Goal: Task Accomplishment & Management: Complete application form

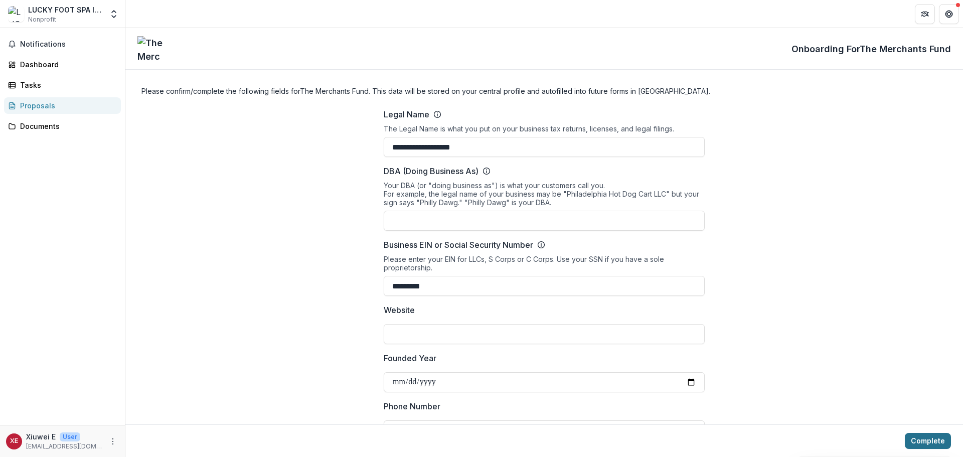
click at [915, 440] on button "Complete" at bounding box center [927, 441] width 46 height 16
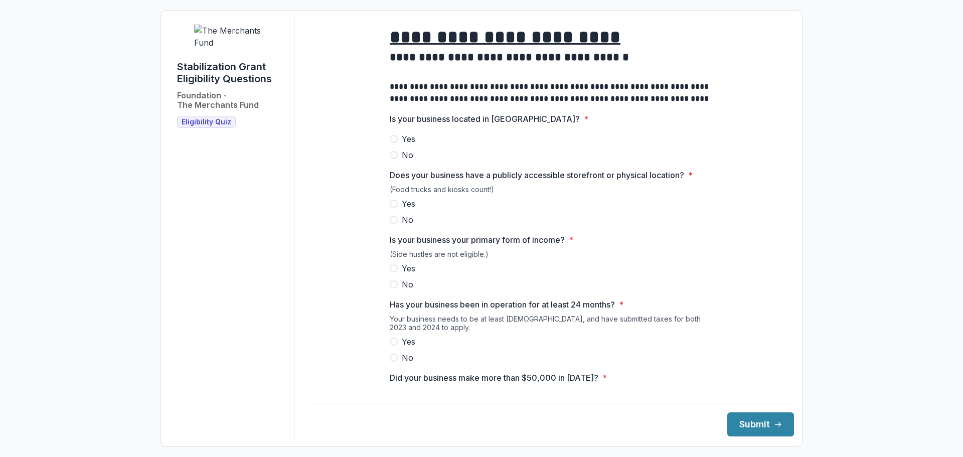
click at [403, 145] on span "Yes" at bounding box center [409, 139] width 14 height 12
click at [411, 210] on span "Yes" at bounding box center [409, 204] width 14 height 12
click at [407, 274] on span "Yes" at bounding box center [409, 268] width 14 height 12
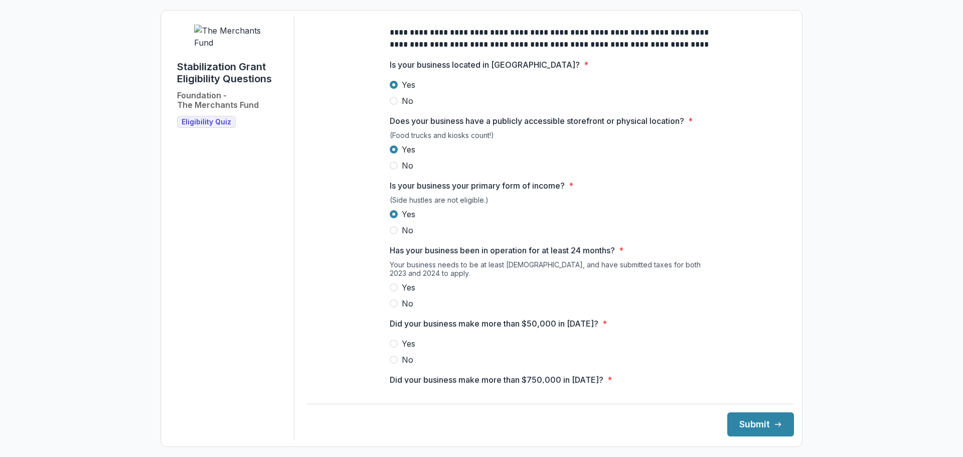
scroll to position [100, 0]
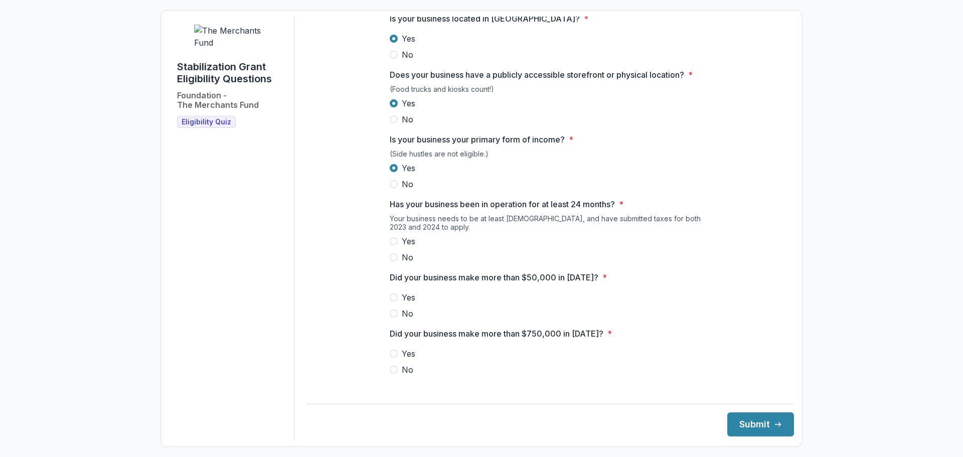
click at [402, 247] on span "Yes" at bounding box center [409, 241] width 14 height 12
click at [396, 303] on label "Yes" at bounding box center [550, 297] width 321 height 12
click at [393, 373] on span at bounding box center [394, 369] width 8 height 8
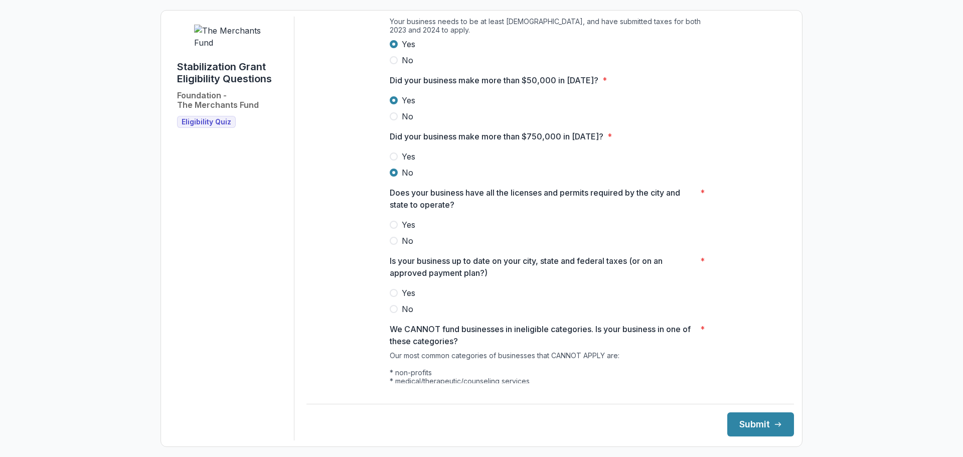
scroll to position [301, 0]
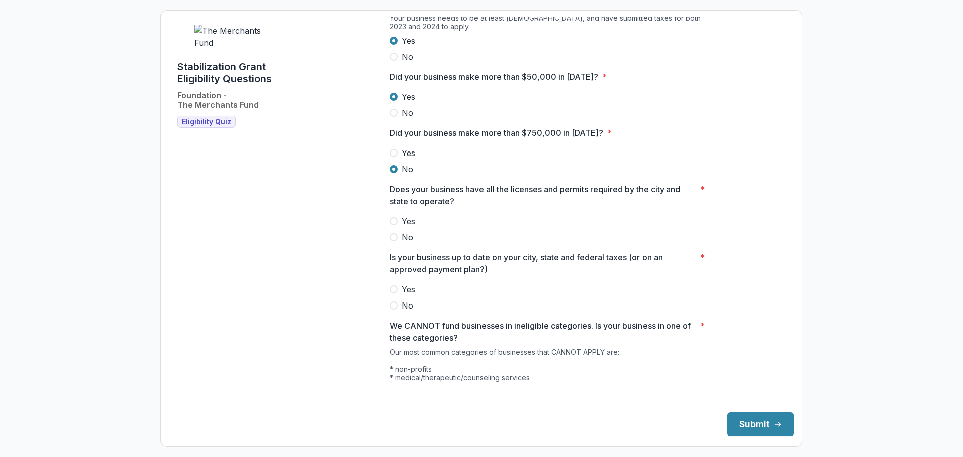
click at [398, 227] on label "Yes" at bounding box center [550, 221] width 321 height 12
click at [404, 292] on span "Yes" at bounding box center [409, 289] width 14 height 12
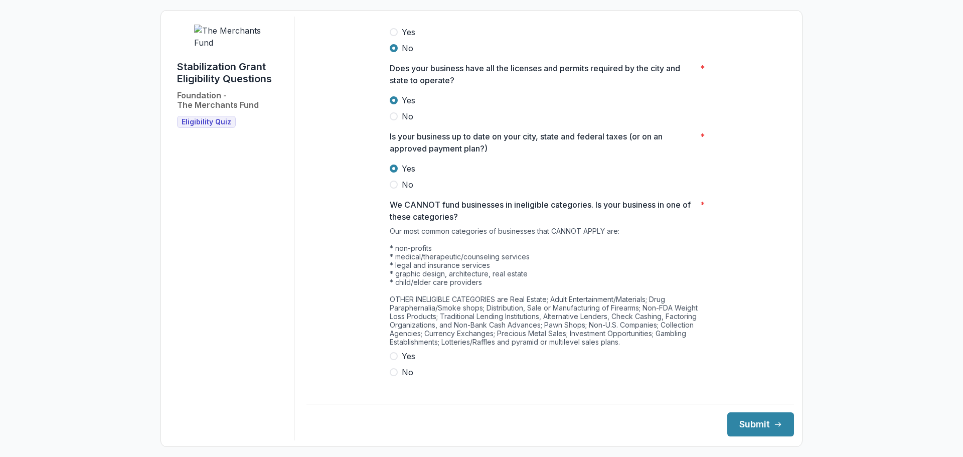
scroll to position [433, 0]
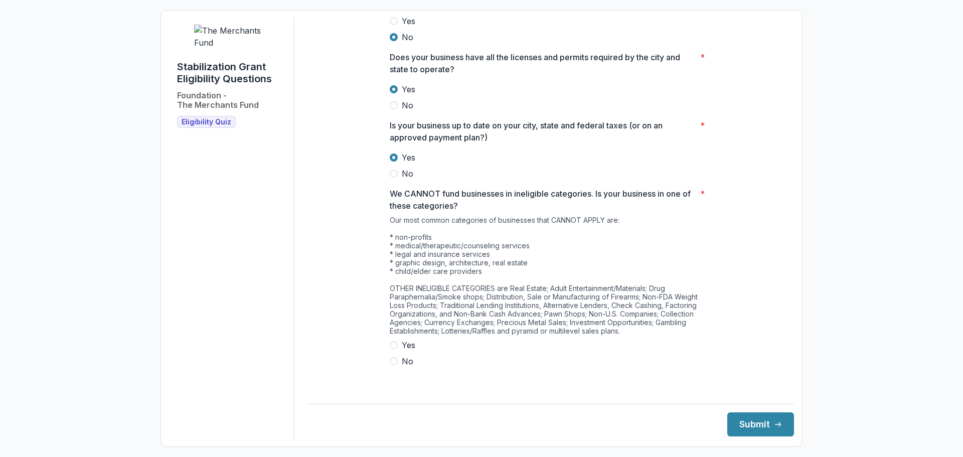
click at [410, 348] on span "Yes" at bounding box center [409, 345] width 14 height 12
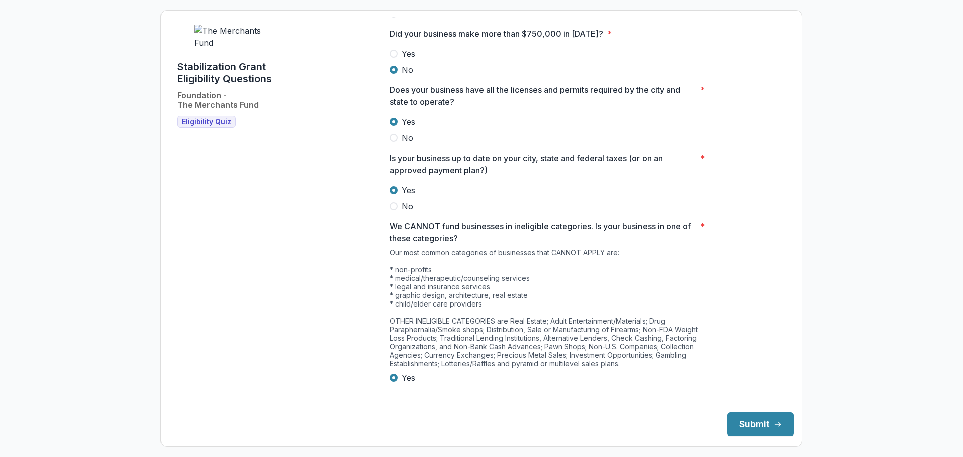
scroll to position [382, 0]
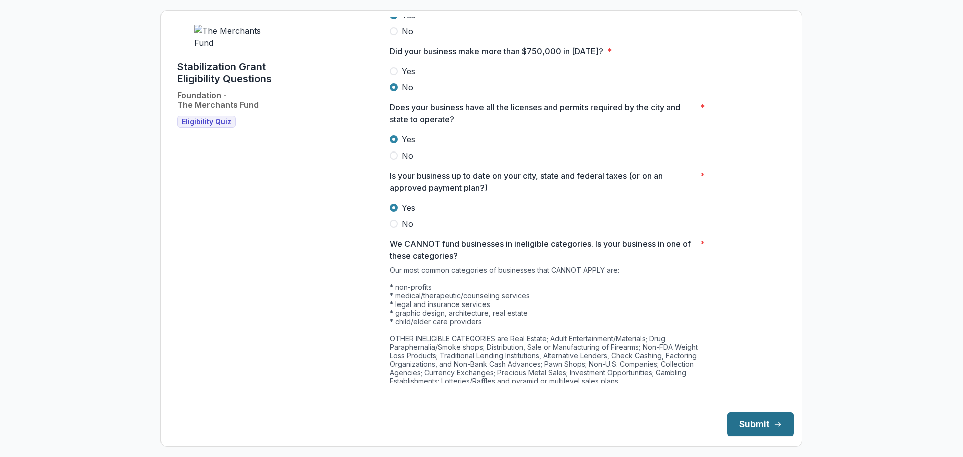
click at [755, 428] on button "Submit" at bounding box center [760, 424] width 67 height 24
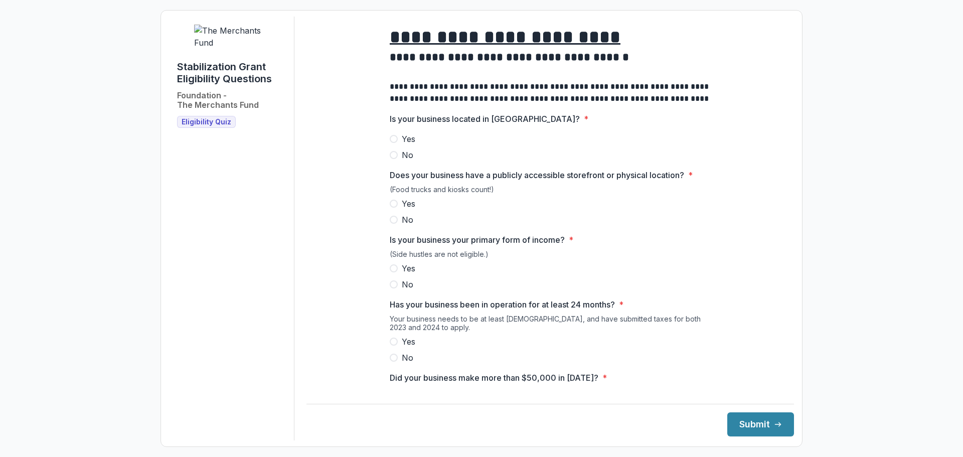
click at [402, 143] on span "Yes" at bounding box center [409, 139] width 14 height 12
click at [405, 210] on span "Yes" at bounding box center [409, 204] width 14 height 12
click at [406, 274] on span "Yes" at bounding box center [409, 268] width 14 height 12
click at [403, 347] on span "Yes" at bounding box center [409, 341] width 14 height 12
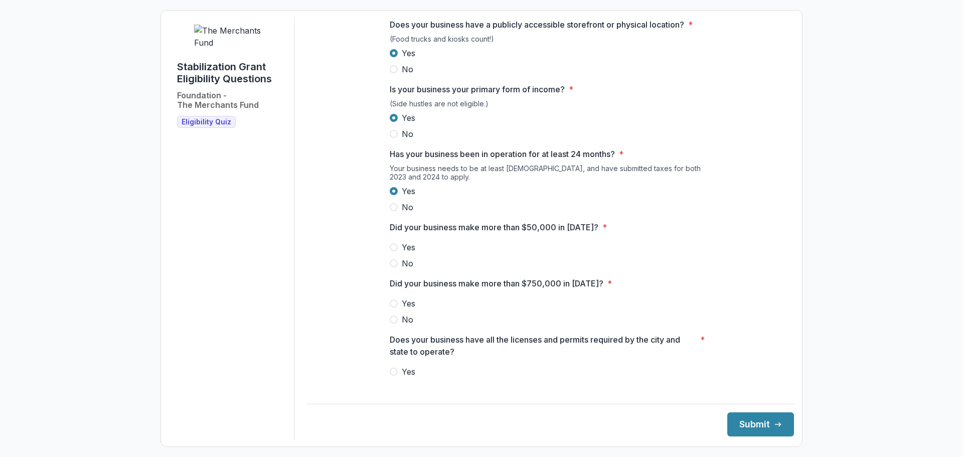
click at [412, 253] on span "Yes" at bounding box center [409, 247] width 14 height 12
click at [406, 325] on span "No" at bounding box center [408, 319] width 12 height 12
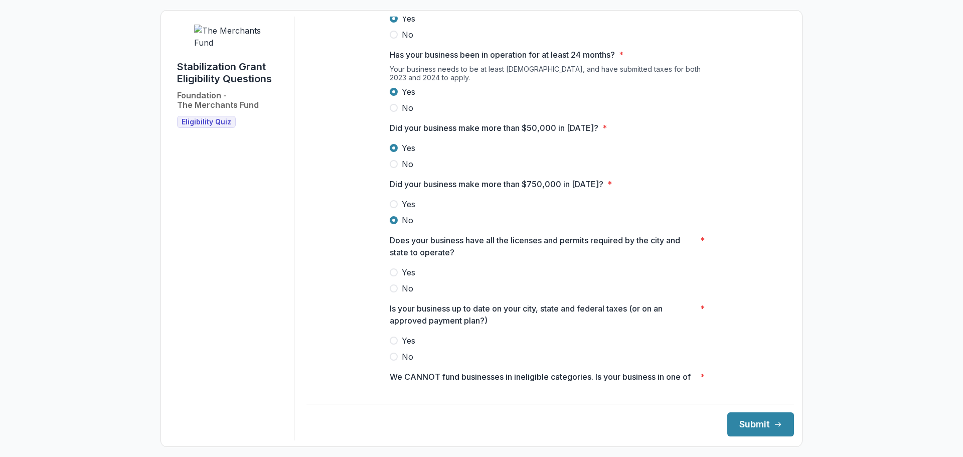
scroll to position [251, 0]
click at [400, 277] on label "Yes" at bounding box center [550, 271] width 321 height 12
click at [408, 345] on span "Yes" at bounding box center [409, 339] width 14 height 12
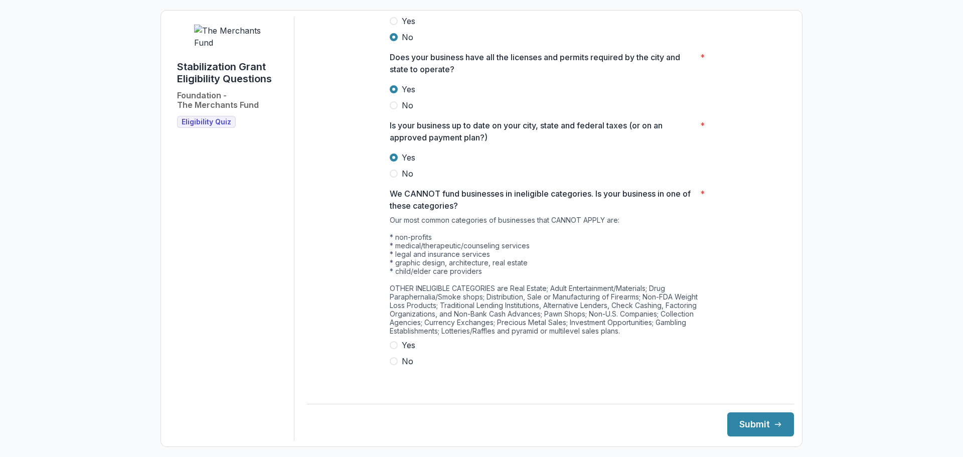
click at [402, 367] on span "No" at bounding box center [408, 361] width 12 height 12
click at [758, 421] on button "Submit" at bounding box center [760, 424] width 67 height 24
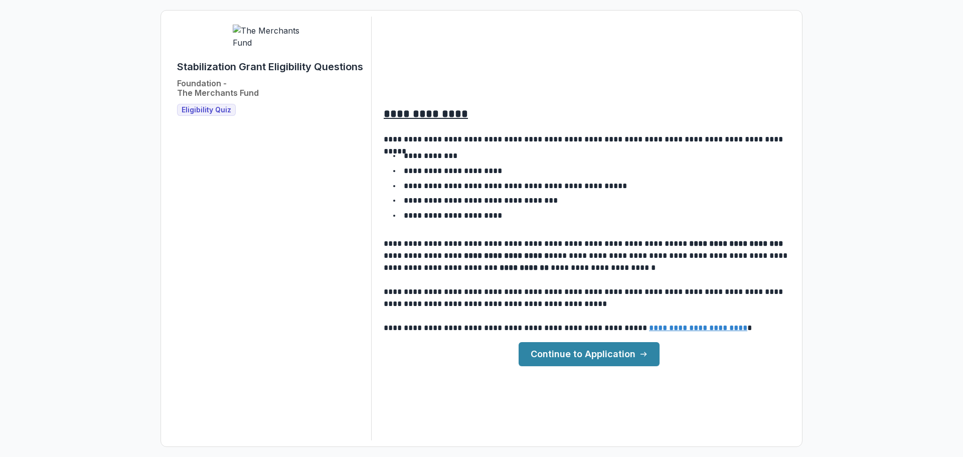
click at [605, 350] on link "Continue to Application" at bounding box center [588, 354] width 141 height 24
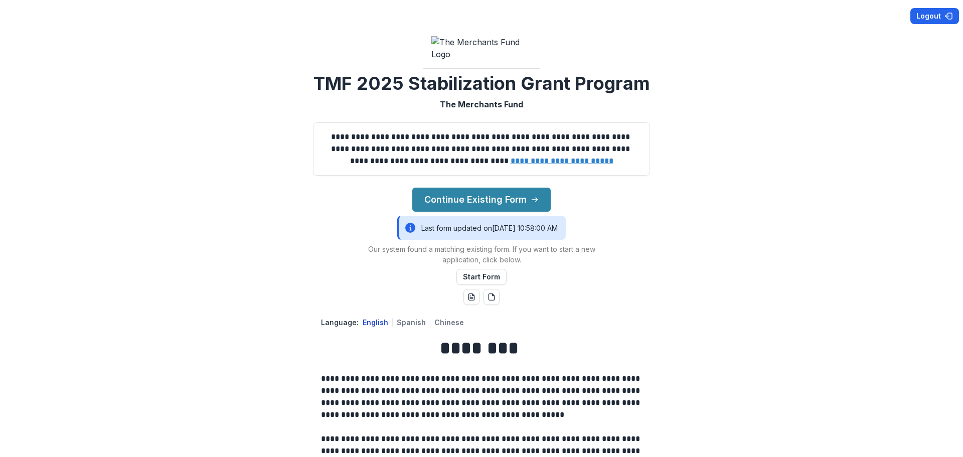
click at [921, 13] on button "Logout" at bounding box center [934, 16] width 49 height 16
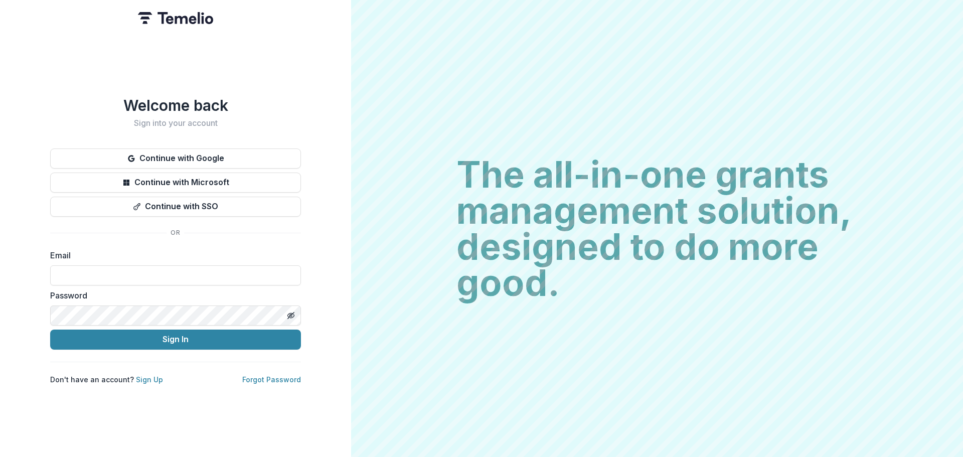
click at [145, 384] on p "Don't have an account? Sign Up" at bounding box center [106, 379] width 113 height 11
click at [145, 382] on link "Sign Up" at bounding box center [149, 379] width 27 height 9
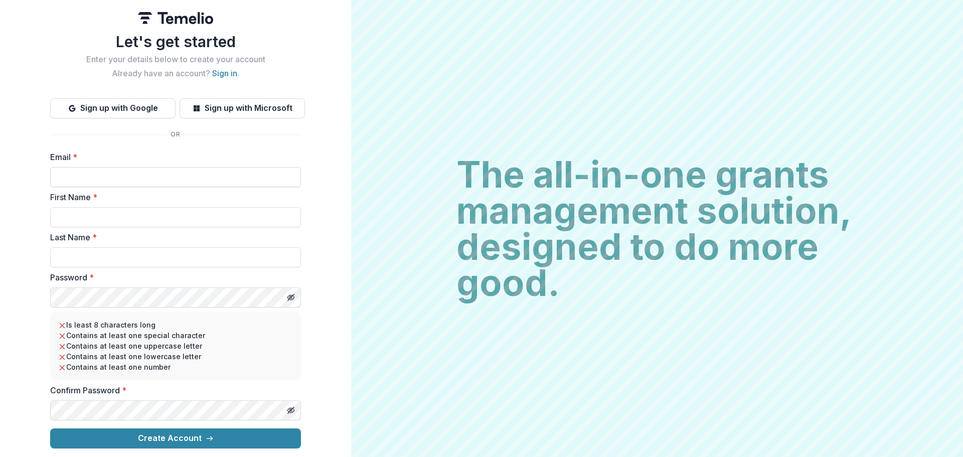
drag, startPoint x: 143, startPoint y: 179, endPoint x: 143, endPoint y: 186, distance: 7.5
click at [143, 179] on input "Email *" at bounding box center [175, 177] width 251 height 20
click at [100, 179] on input "Email *" at bounding box center [175, 177] width 251 height 20
click at [101, 180] on input "Email *" at bounding box center [175, 177] width 251 height 20
paste input "**********"
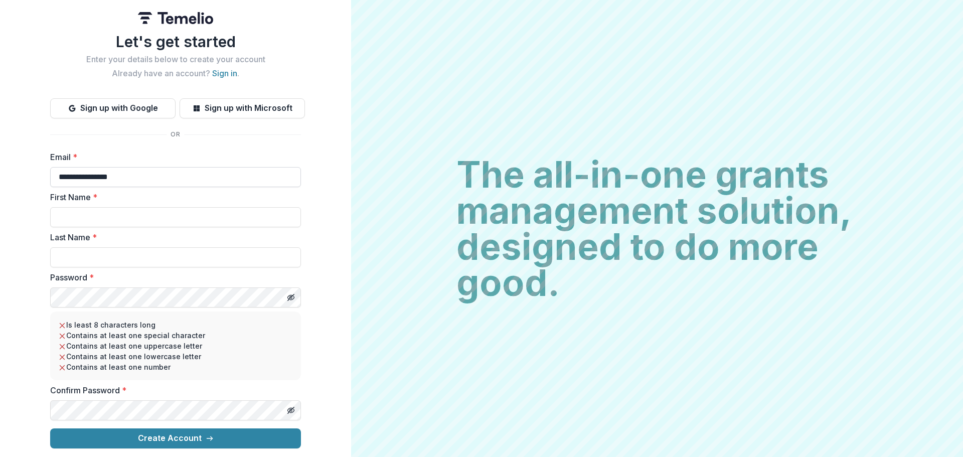
click at [54, 178] on input "**********" at bounding box center [175, 177] width 251 height 20
type input "**********"
click at [64, 206] on div "First Name *" at bounding box center [175, 209] width 251 height 36
click at [98, 208] on input "First Name *" at bounding box center [175, 217] width 251 height 20
type input "*****"
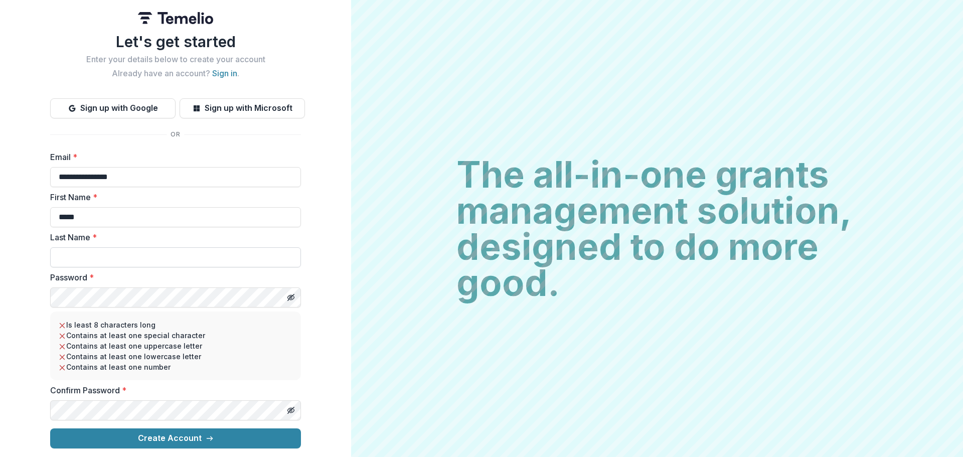
click at [79, 251] on input "Last Name *" at bounding box center [175, 257] width 251 height 20
type input "*"
type input "**"
click at [289, 296] on icon "Toggle password visibility" at bounding box center [290, 297] width 5 height 4
click at [289, 415] on button "Toggle password visibility" at bounding box center [291, 410] width 16 height 16
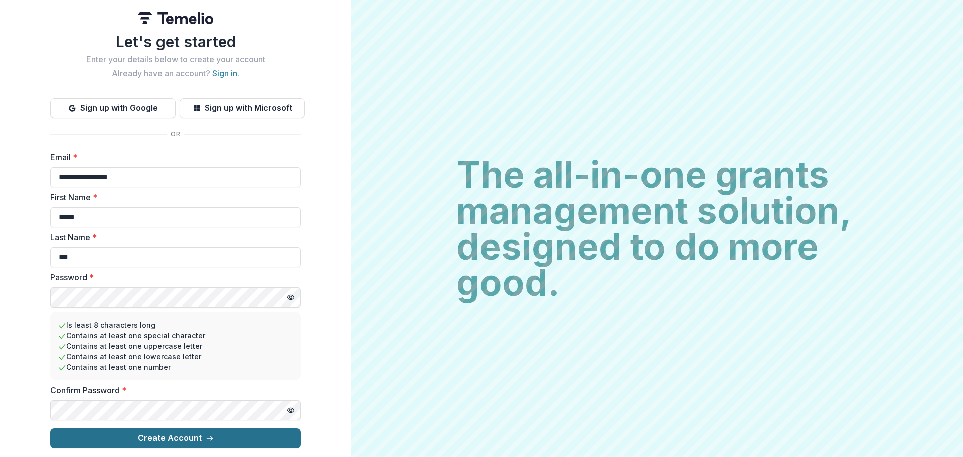
click at [182, 433] on button "Create Account" at bounding box center [175, 438] width 251 height 20
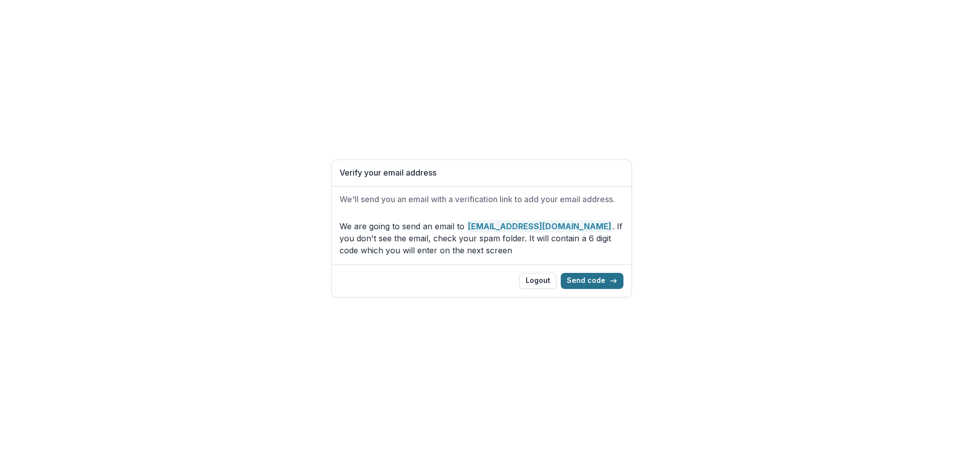
click at [612, 282] on icon "button" at bounding box center [613, 281] width 8 height 8
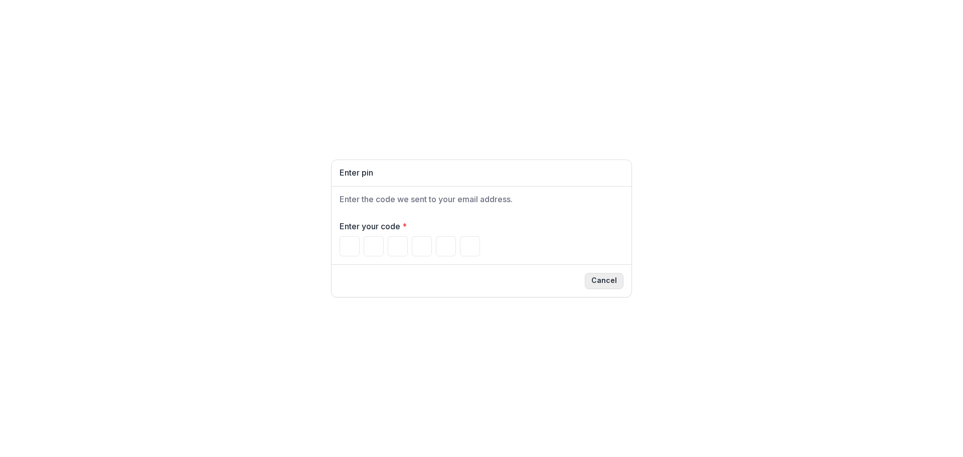
click at [610, 282] on button "Cancel" at bounding box center [604, 281] width 39 height 16
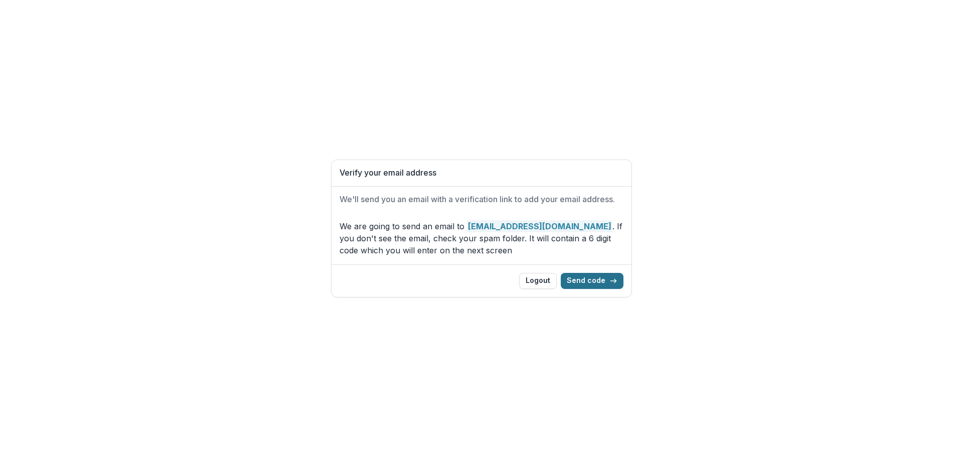
drag, startPoint x: 589, startPoint y: 278, endPoint x: 593, endPoint y: 274, distance: 5.7
click at [589, 278] on button "Send code" at bounding box center [591, 281] width 63 height 16
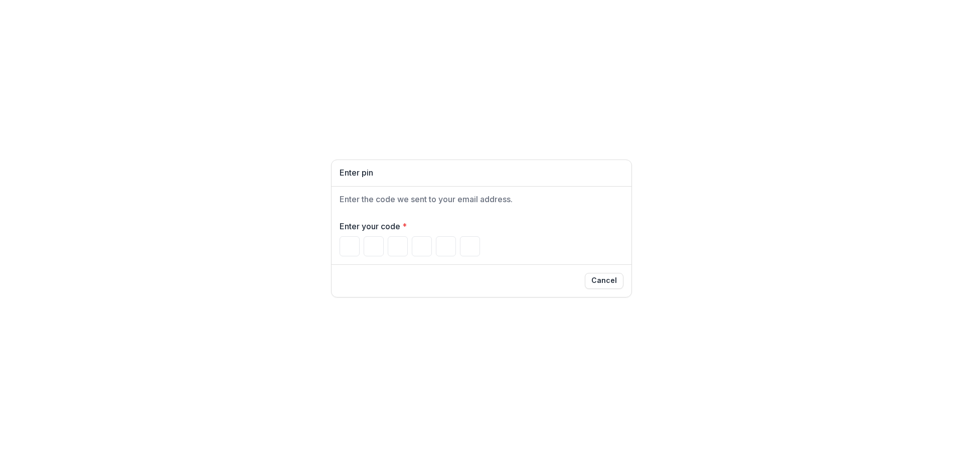
click at [49, 159] on div "Enter pin Enter the code we sent to your email address. Enter your code * Cancel" at bounding box center [481, 228] width 963 height 457
click at [353, 248] on input "Please enter your pin code" at bounding box center [349, 246] width 20 height 20
click at [606, 282] on button "Cancel" at bounding box center [604, 281] width 39 height 16
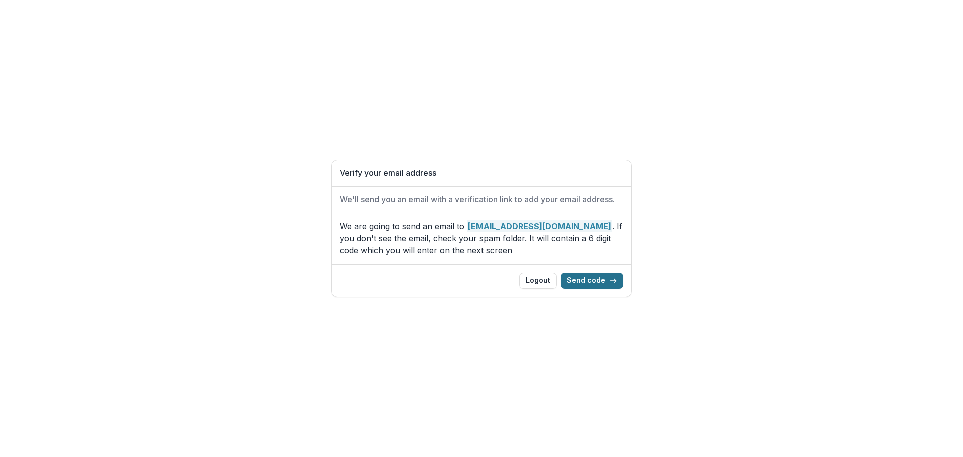
click at [596, 277] on button "Send code" at bounding box center [591, 281] width 63 height 16
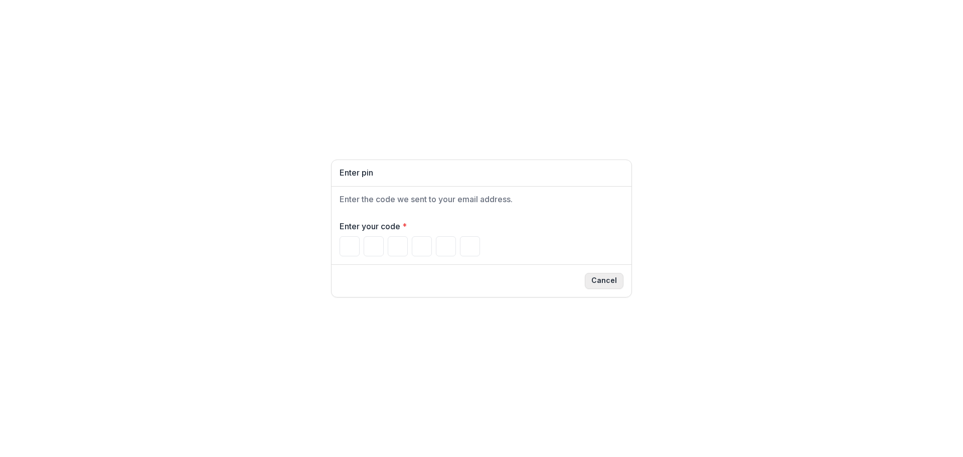
click at [602, 275] on button "Cancel" at bounding box center [604, 281] width 39 height 16
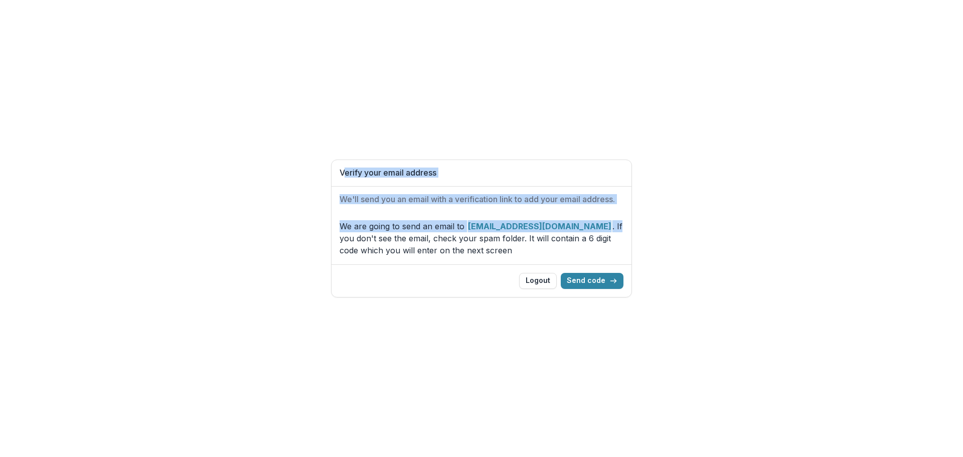
drag, startPoint x: 342, startPoint y: 171, endPoint x: 553, endPoint y: 217, distance: 215.9
click at [553, 217] on div "Verify your email address We'll send you an email with a verification link to a…" at bounding box center [481, 227] width 301 height 137
click at [427, 221] on p "We are going to send an email to madoinc8@aol.com . If you don't see the email,…" at bounding box center [481, 238] width 284 height 36
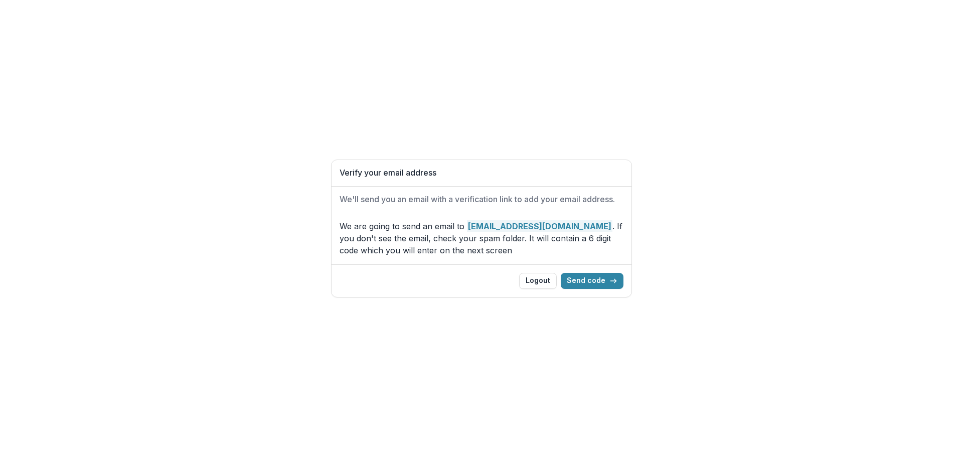
click at [483, 226] on strong "madoinc8@aol.com" at bounding box center [539, 226] width 145 height 12
click at [468, 225] on strong "madoinc8@aol.com" at bounding box center [539, 226] width 145 height 12
drag, startPoint x: 338, startPoint y: 174, endPoint x: 501, endPoint y: 208, distance: 166.9
click at [515, 207] on div "Verify your email address We'll send you an email with a verification link to a…" at bounding box center [481, 227] width 301 height 137
click at [466, 219] on div "We are going to send an email to madoinc8@aol.com . If you don't see the email,…" at bounding box center [481, 238] width 300 height 52
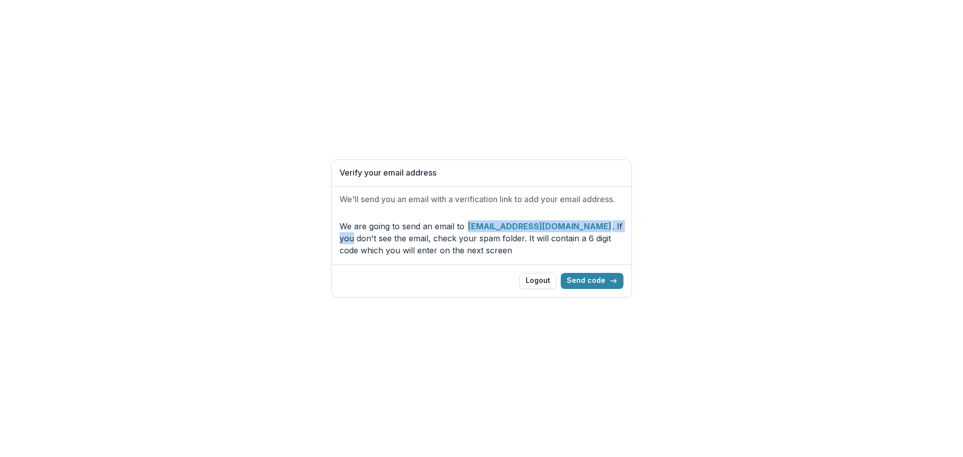
drag, startPoint x: 467, startPoint y: 229, endPoint x: 568, endPoint y: 231, distance: 101.8
click at [568, 231] on p "We are going to send an email to madoinc8@aol.com . If you don't see the email,…" at bounding box center [481, 238] width 284 height 36
click at [601, 281] on button "Send code" at bounding box center [591, 281] width 63 height 16
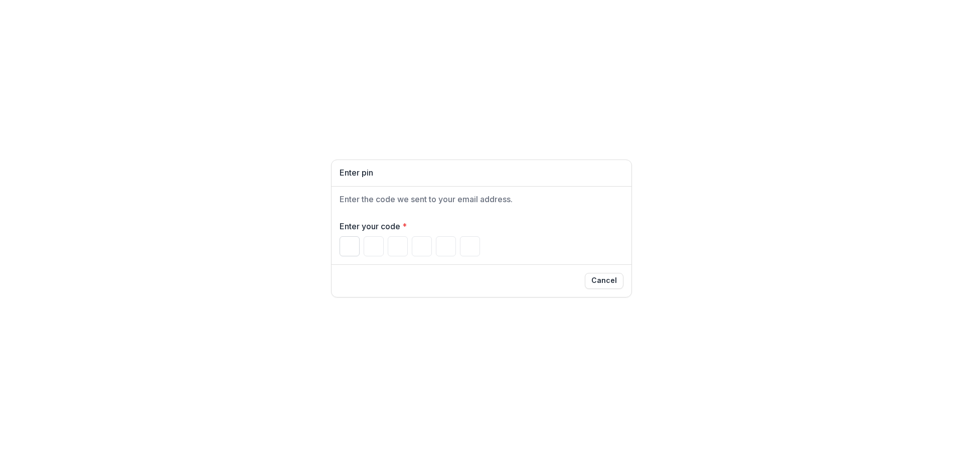
click at [354, 250] on input "Please enter your pin code" at bounding box center [349, 246] width 20 height 20
type input "*"
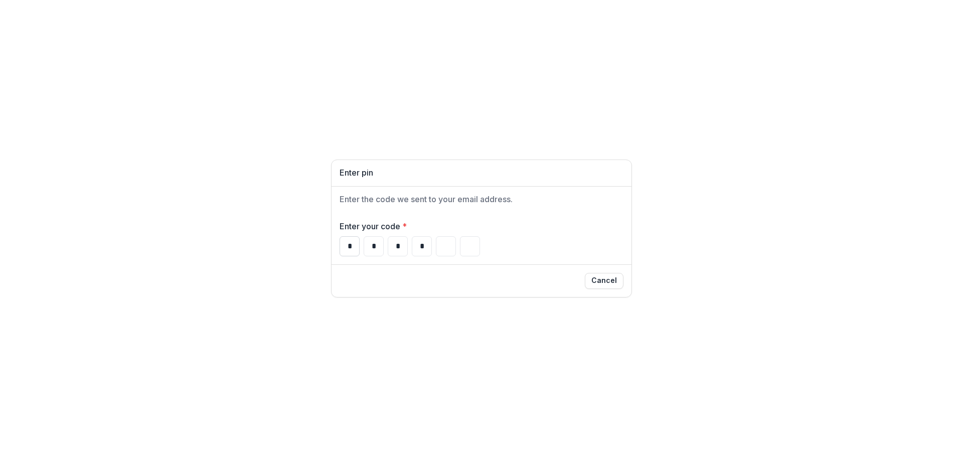
type input "*"
